Goal: Transaction & Acquisition: Purchase product/service

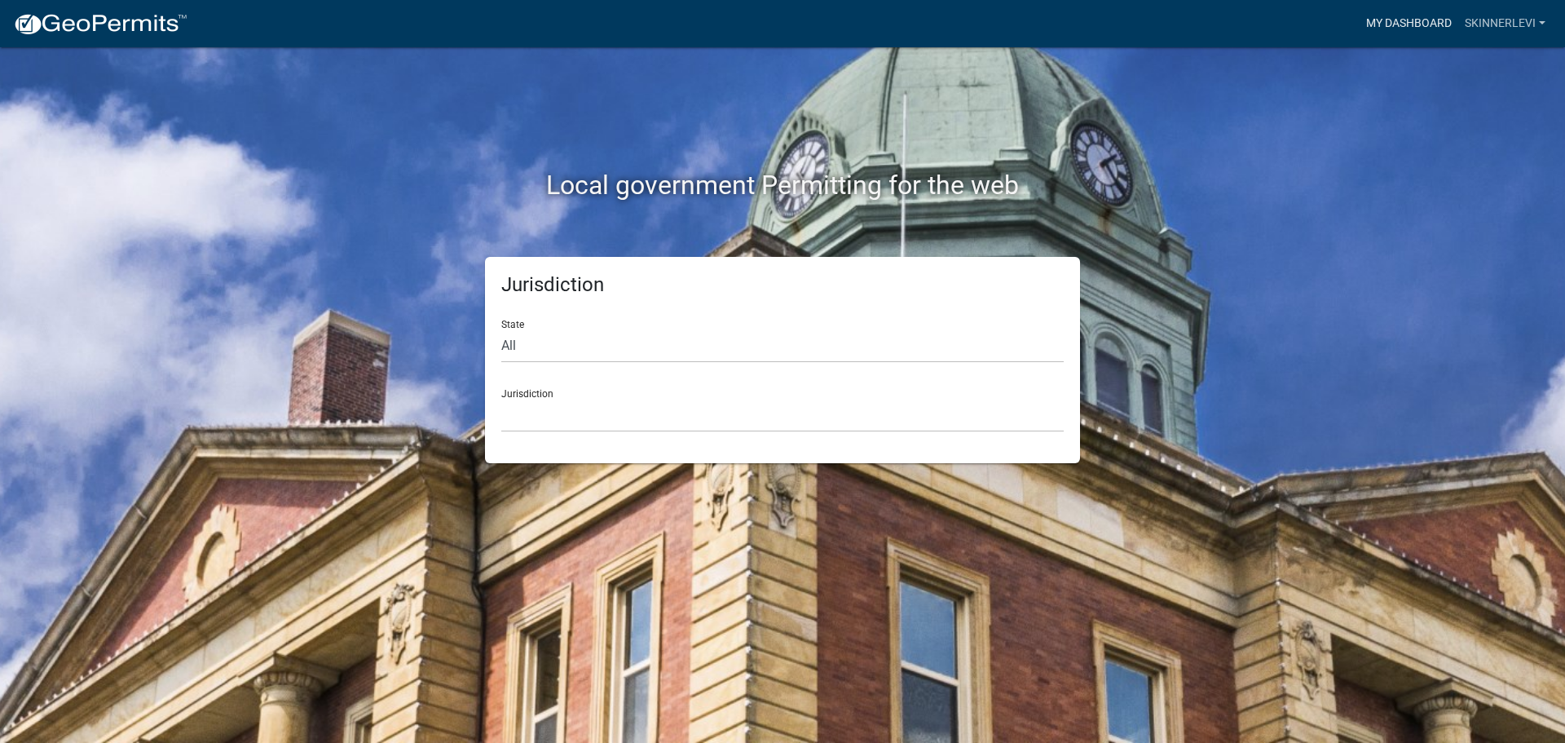
click at [1424, 9] on link "My Dashboard" at bounding box center [1409, 23] width 99 height 31
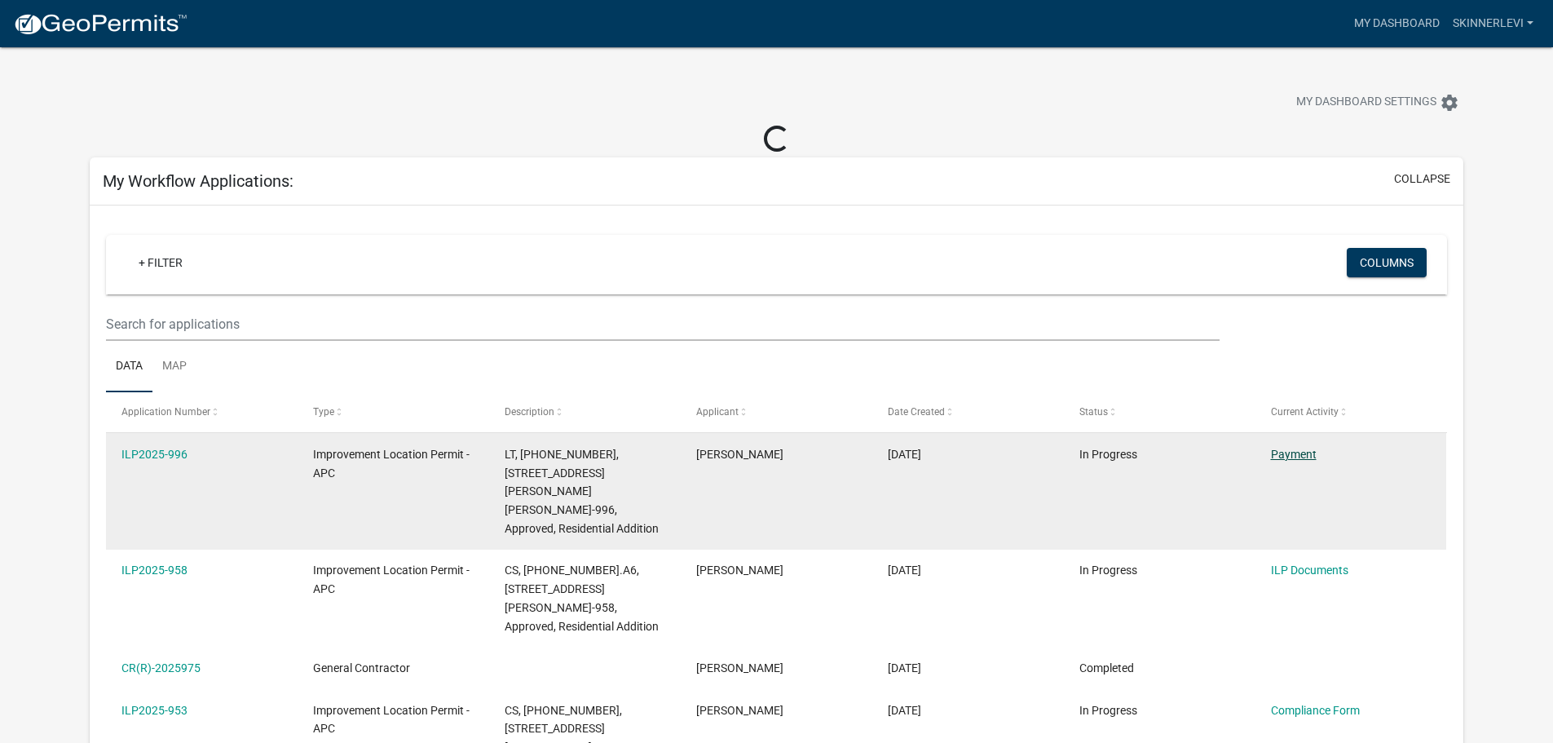
click at [1312, 452] on link "Payment" at bounding box center [1294, 454] width 46 height 13
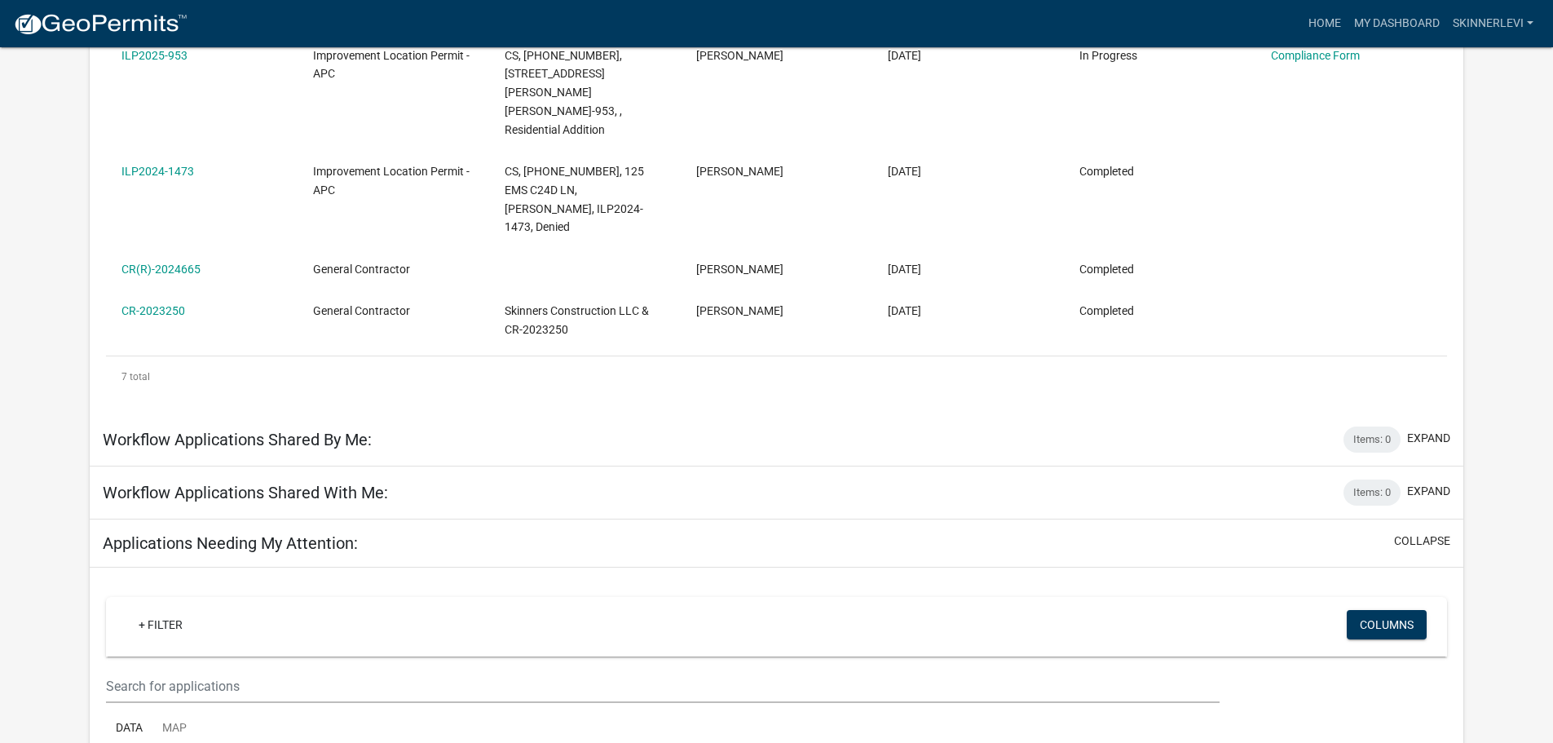
scroll to position [678, 0]
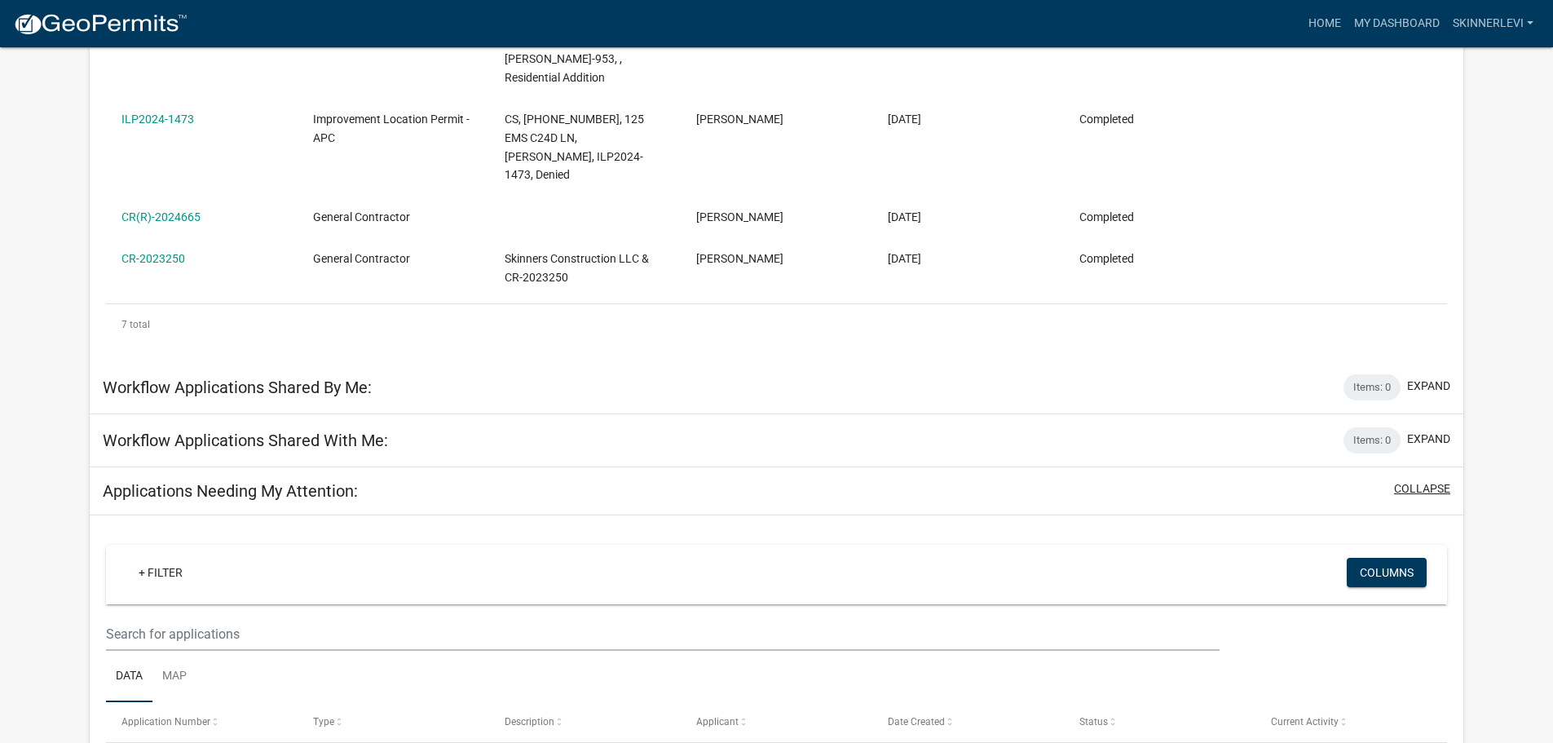
click at [1425, 480] on button "collapse" at bounding box center [1422, 488] width 56 height 17
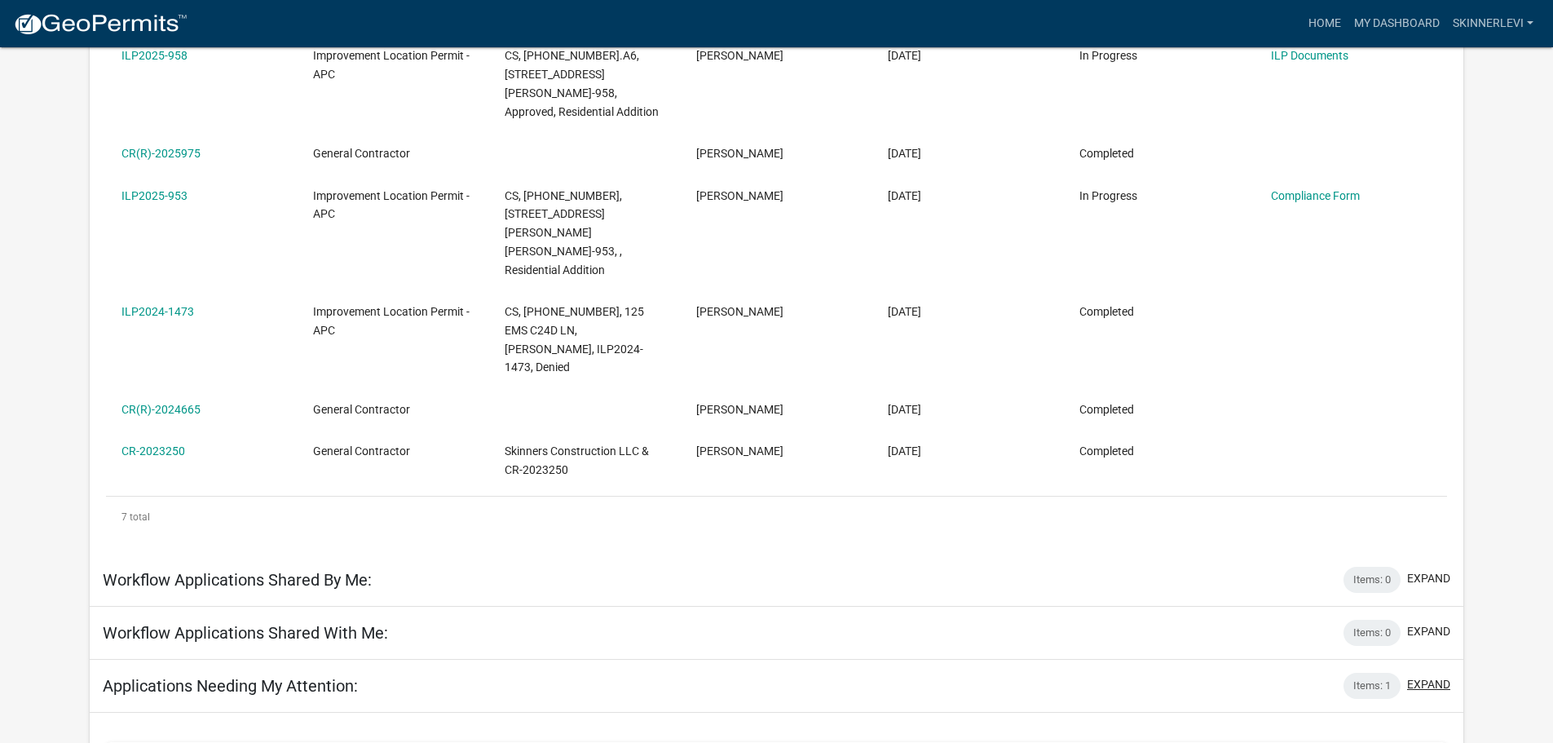
scroll to position [453, 0]
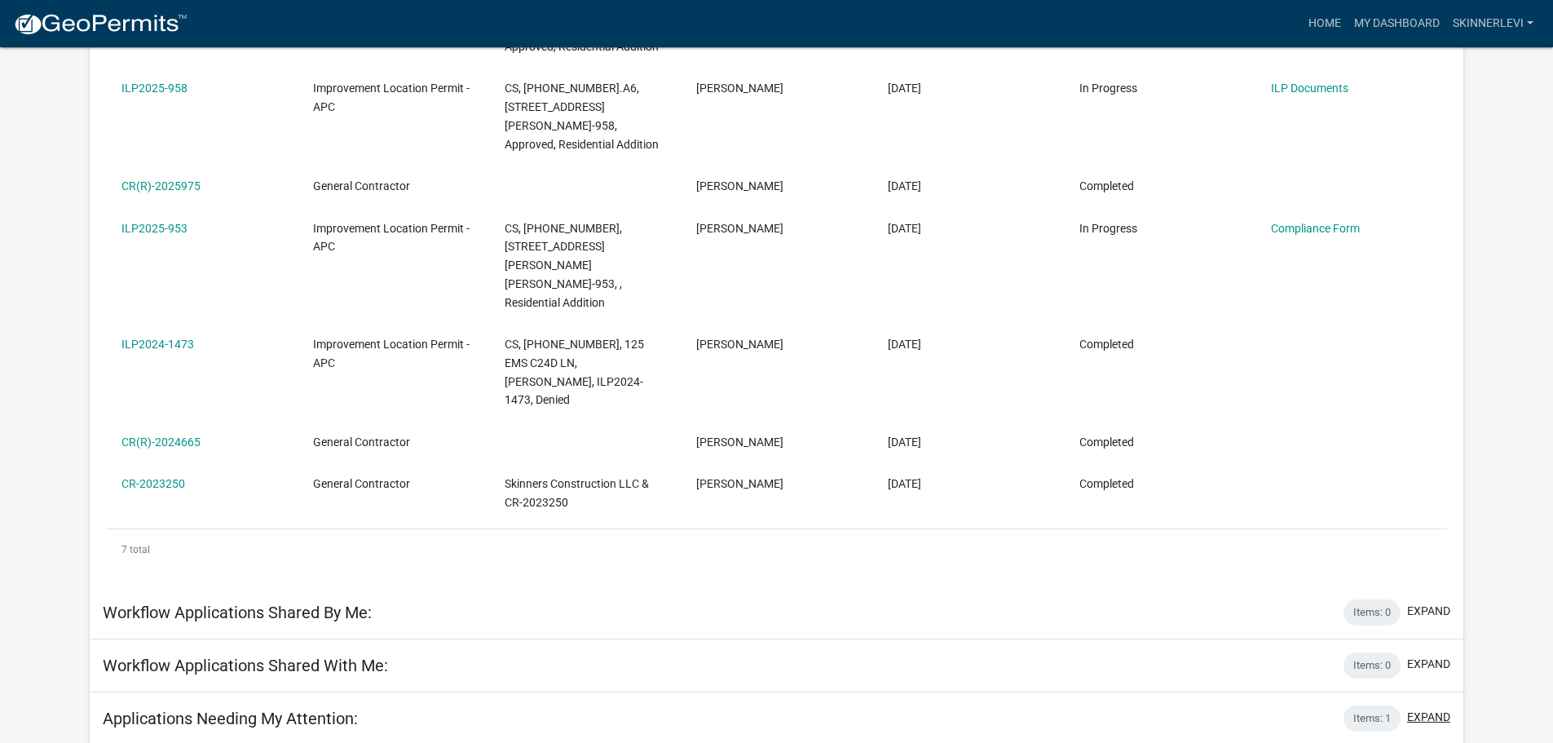
click at [1446, 708] on button "expand" at bounding box center [1428, 716] width 43 height 17
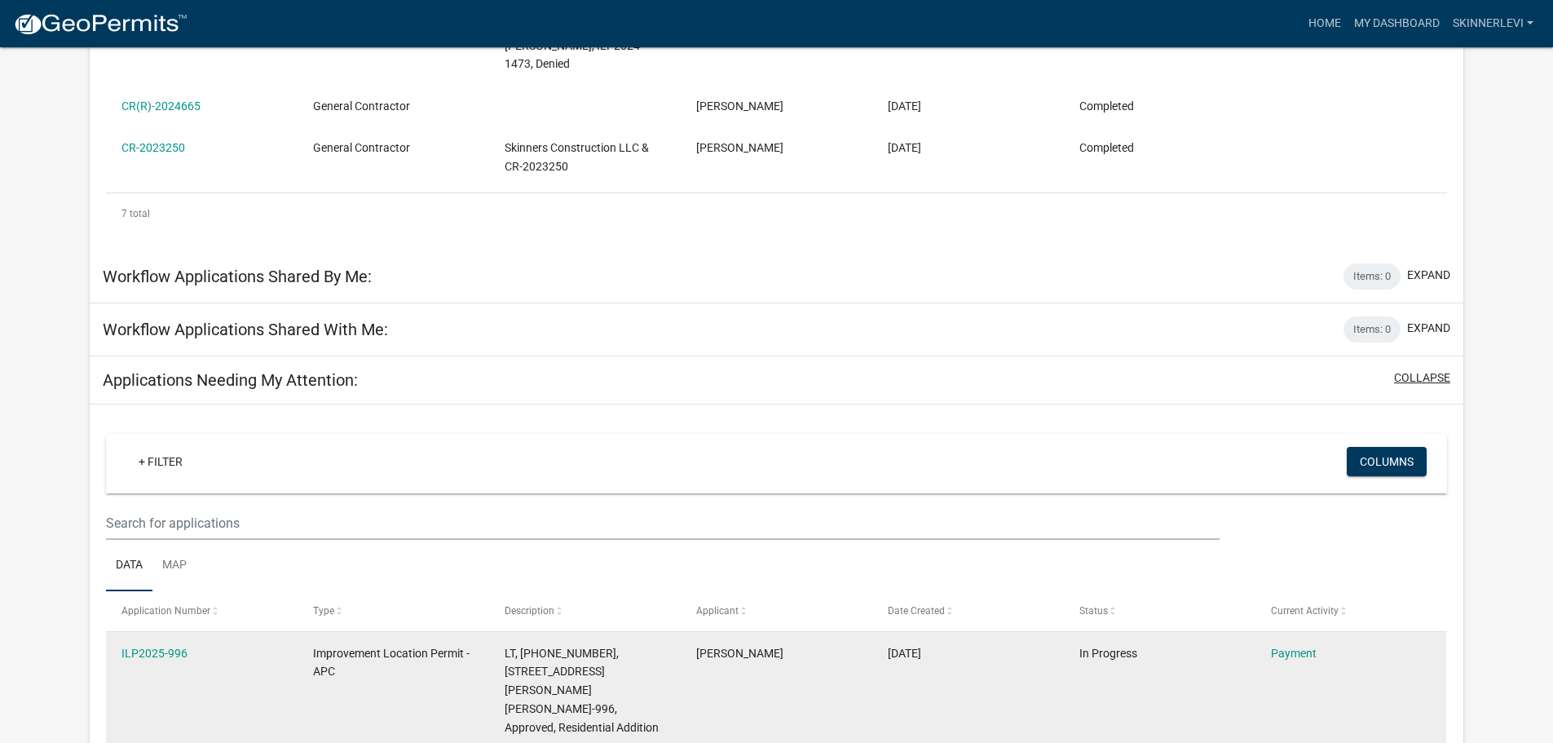
scroll to position [836, 0]
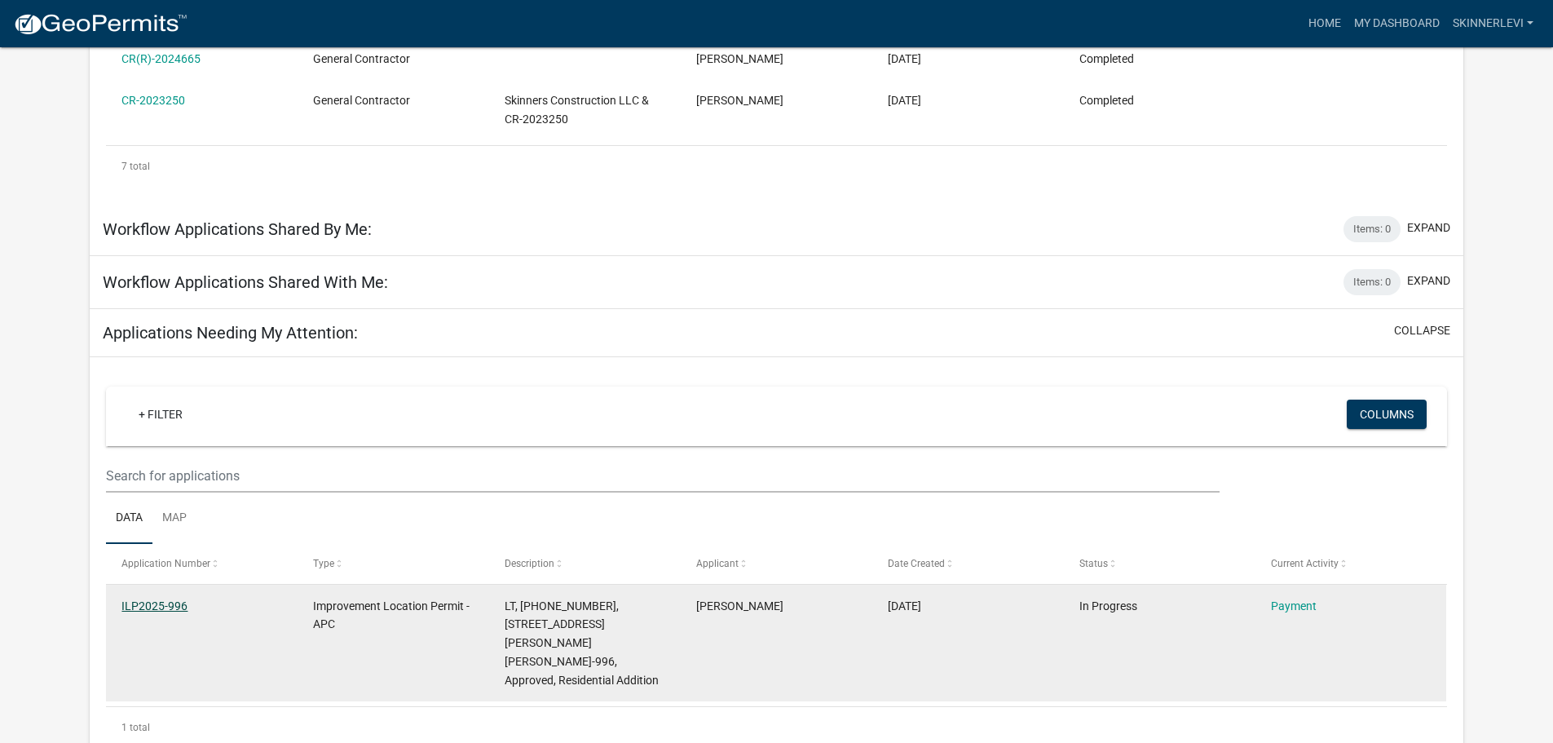
click at [151, 599] on link "ILP2025-996" at bounding box center [154, 605] width 66 height 13
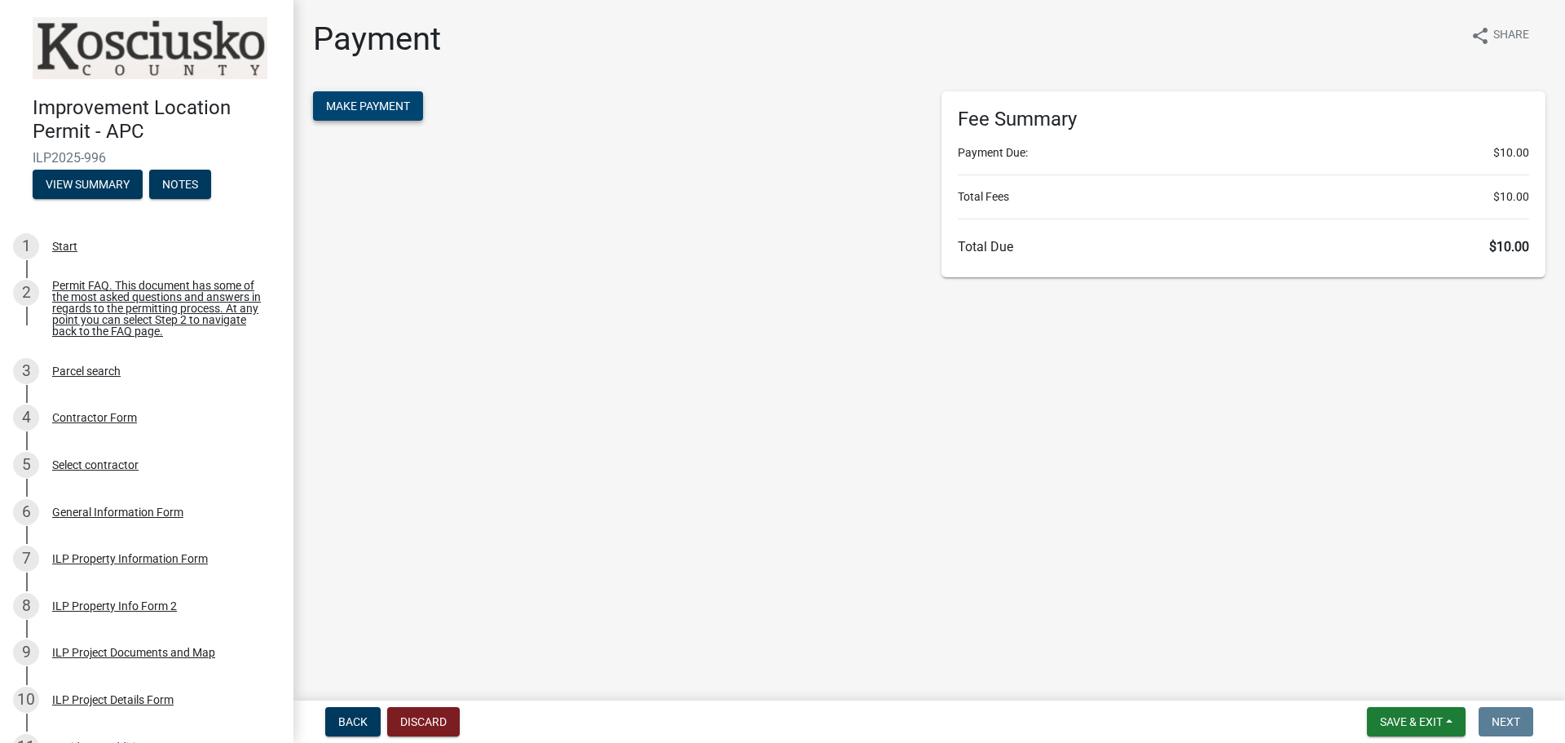
click at [372, 99] on span "Make Payment" at bounding box center [368, 105] width 84 height 13
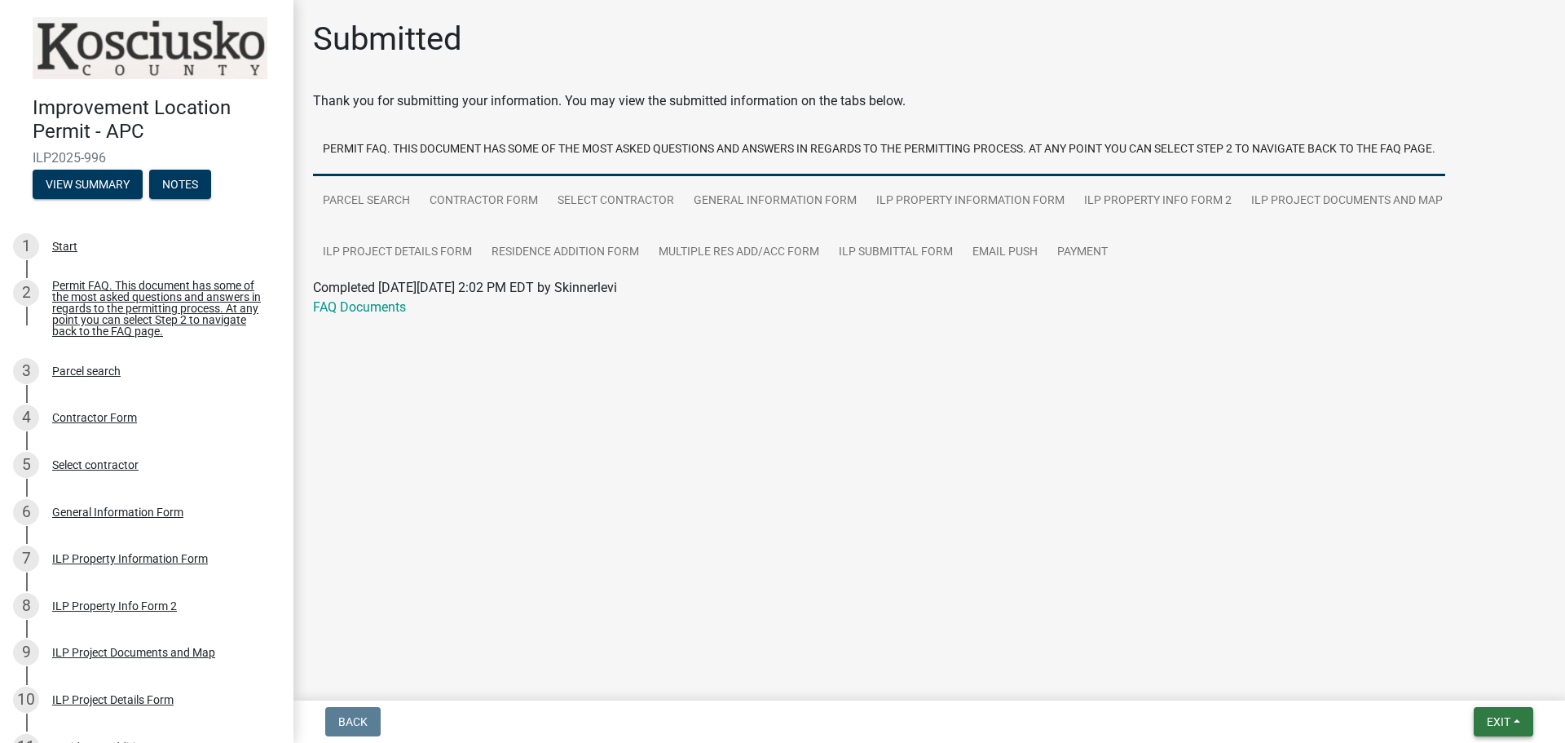
click at [1520, 718] on button "Exit" at bounding box center [1504, 721] width 60 height 29
click at [1456, 679] on button "Save & Exit" at bounding box center [1468, 679] width 130 height 39
